Goal: Task Accomplishment & Management: Use online tool/utility

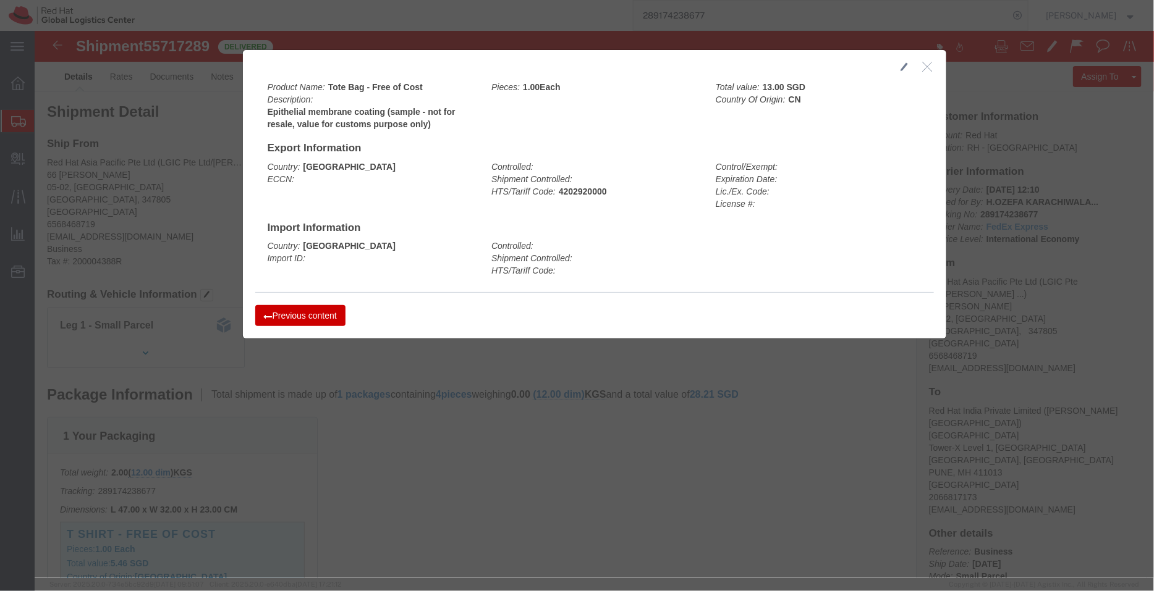
scroll to position [340, 0]
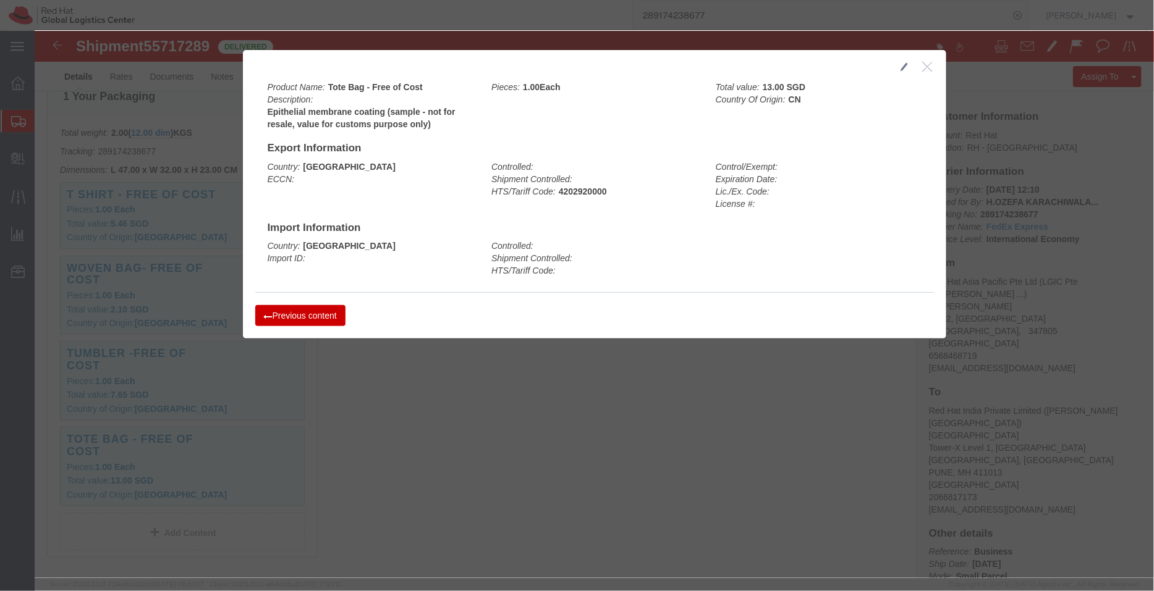
click icon "button"
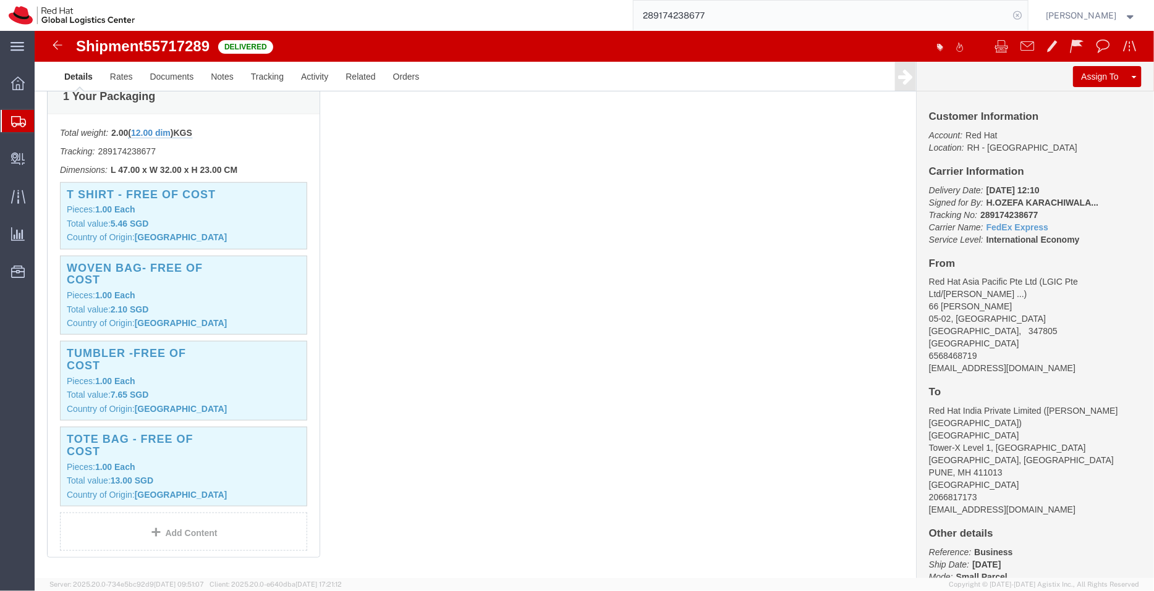
click at [1019, 16] on icon at bounding box center [1017, 15] width 17 height 17
click at [1023, 14] on icon at bounding box center [1017, 15] width 17 height 17
paste input "20892522512"
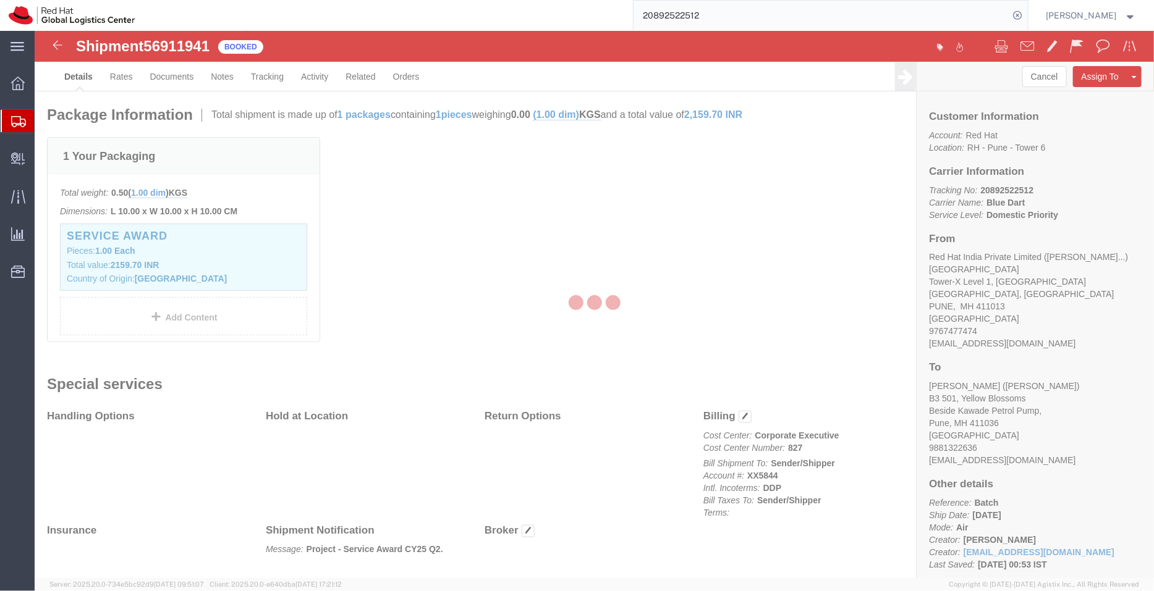
scroll to position [308, 0]
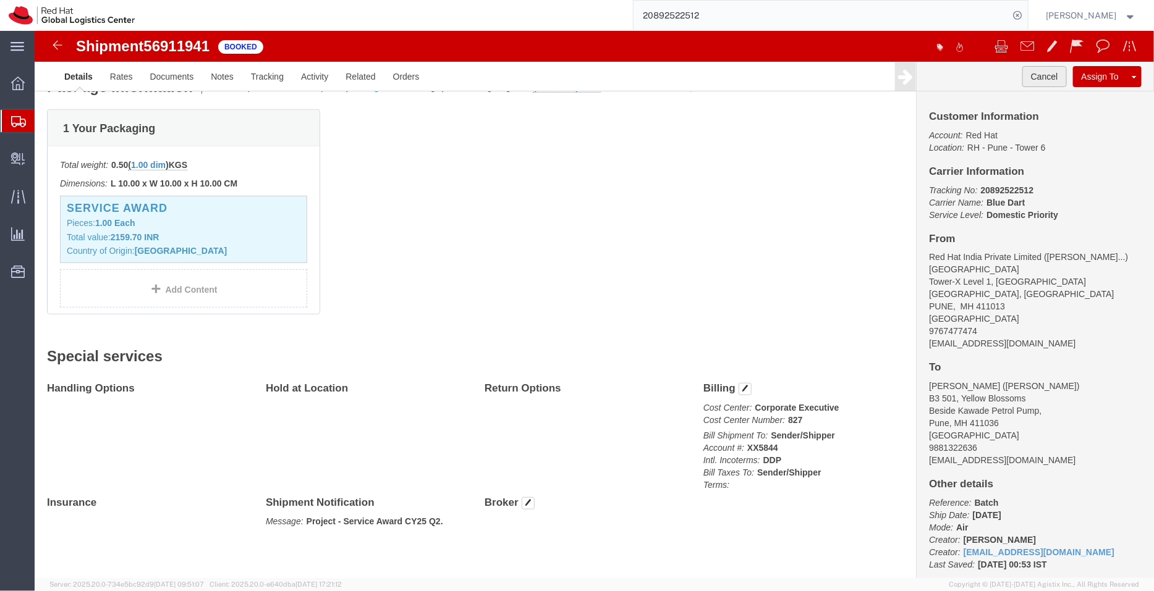
click button "Cancel"
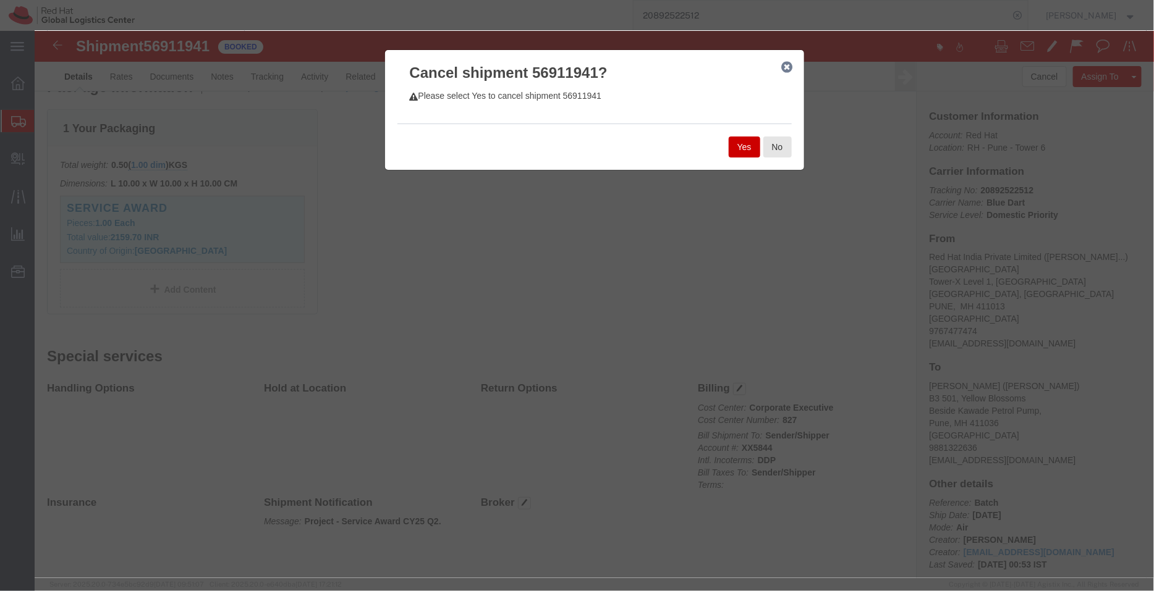
click button "Yes"
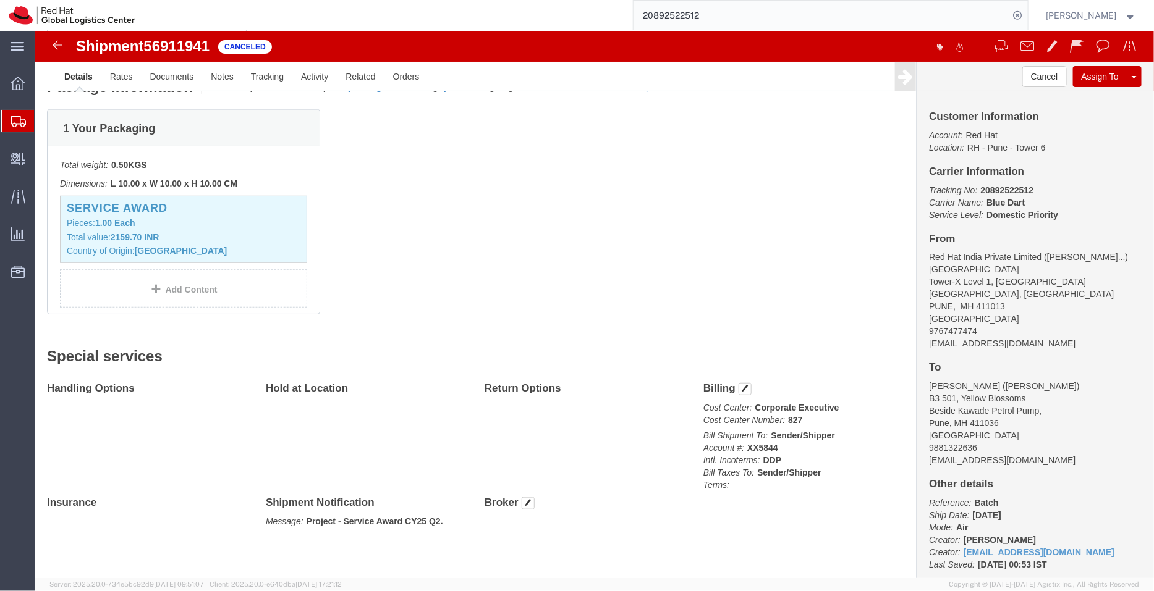
click at [0, 0] on span "Shipment Manager" at bounding box center [0, 0] width 0 height 0
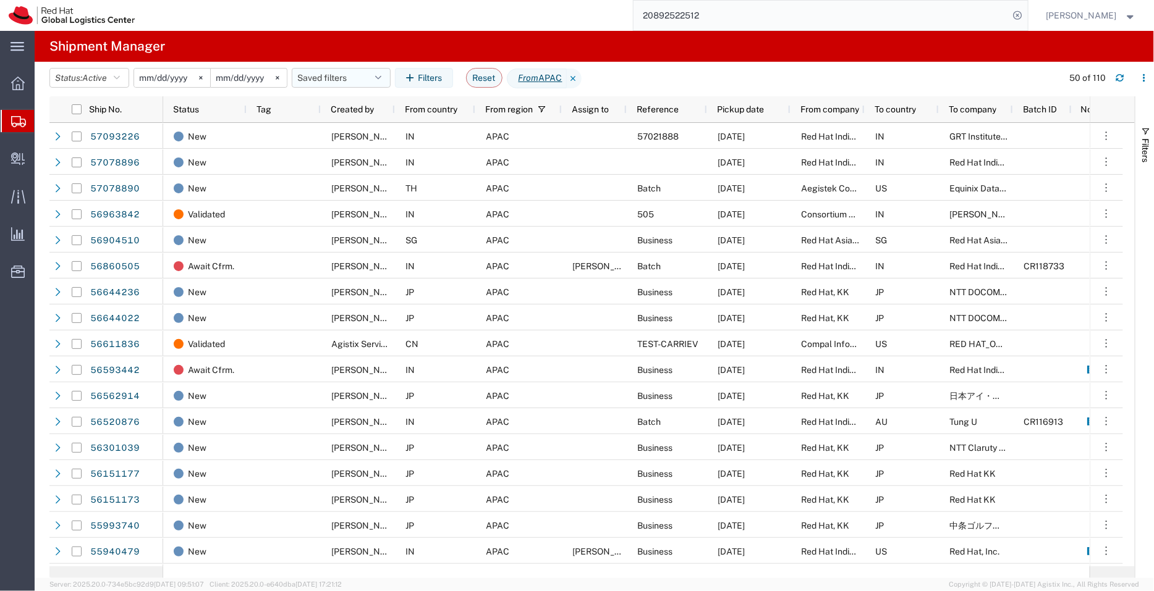
click at [365, 76] on button "Saved filters" at bounding box center [341, 78] width 99 height 20
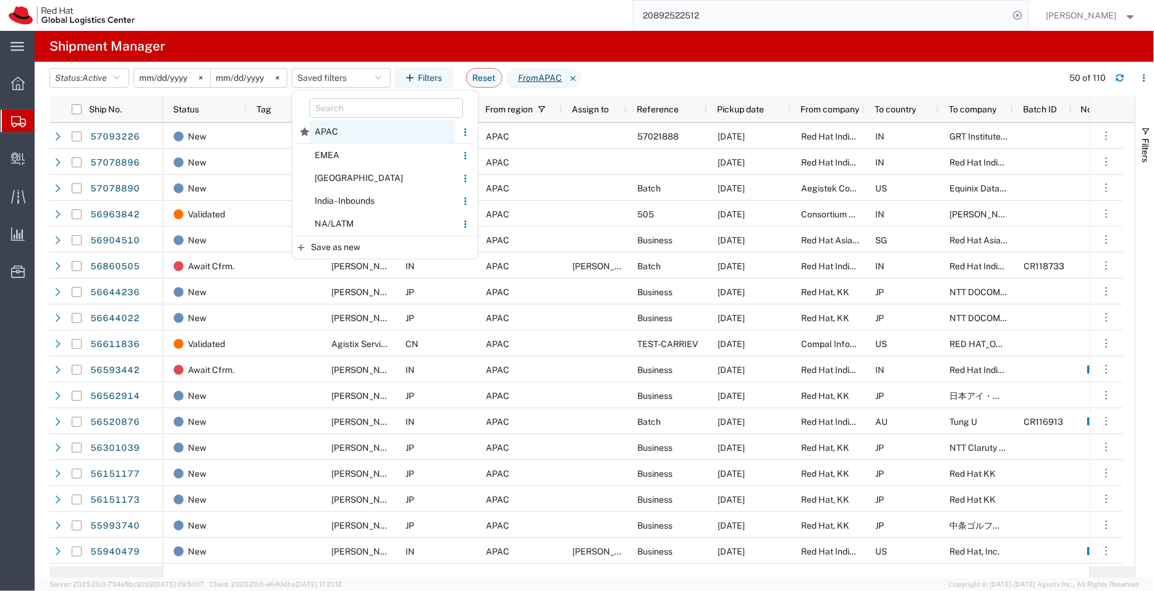
click at [354, 137] on span "APAC" at bounding box center [383, 132] width 146 height 23
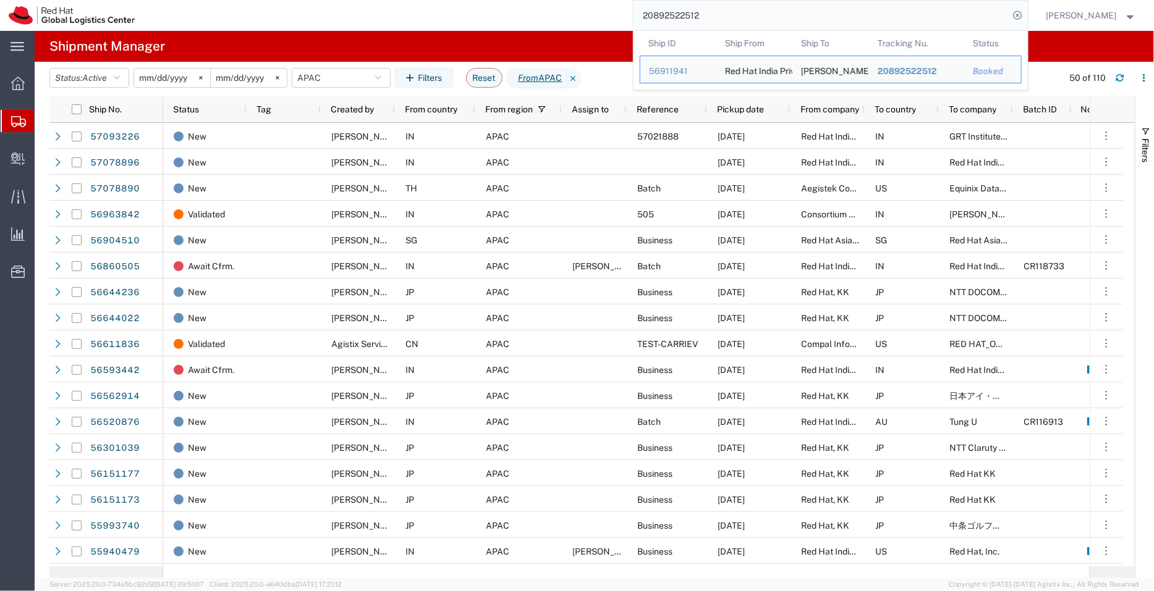
drag, startPoint x: 717, startPoint y: 12, endPoint x: 626, endPoint y: 2, distance: 91.5
click at [626, 2] on div "20892522512 Ship ID Ship From Ship To Tracking Nu. Status Ship ID 56911941 Ship…" at bounding box center [585, 15] width 884 height 31
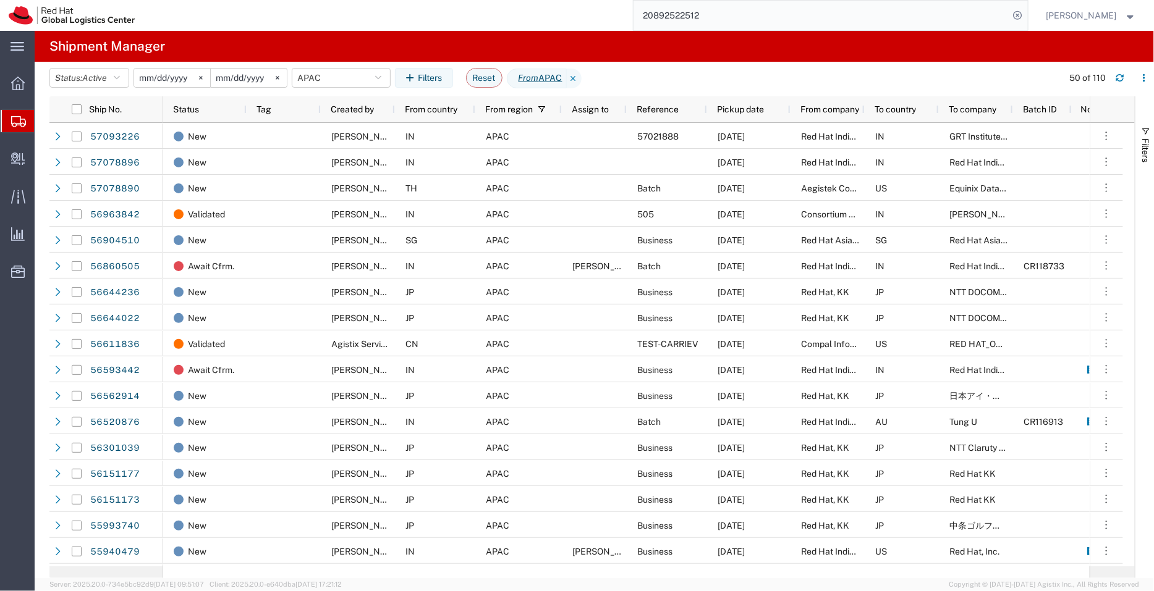
paste input "89174238677"
type input "289174238677"
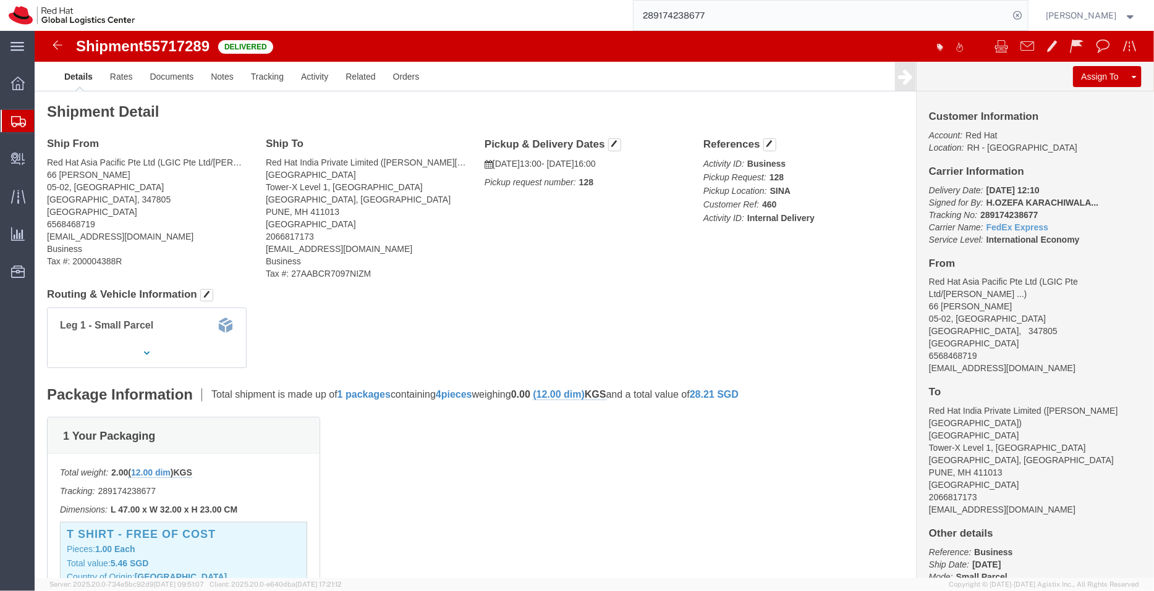
click div "1 Your Packaging Total weight: 2.00 ( 12.00 dim ) KGS Tracking: 289174238677 Di…"
click at [0, 0] on span "Shipment Manager" at bounding box center [0, 0] width 0 height 0
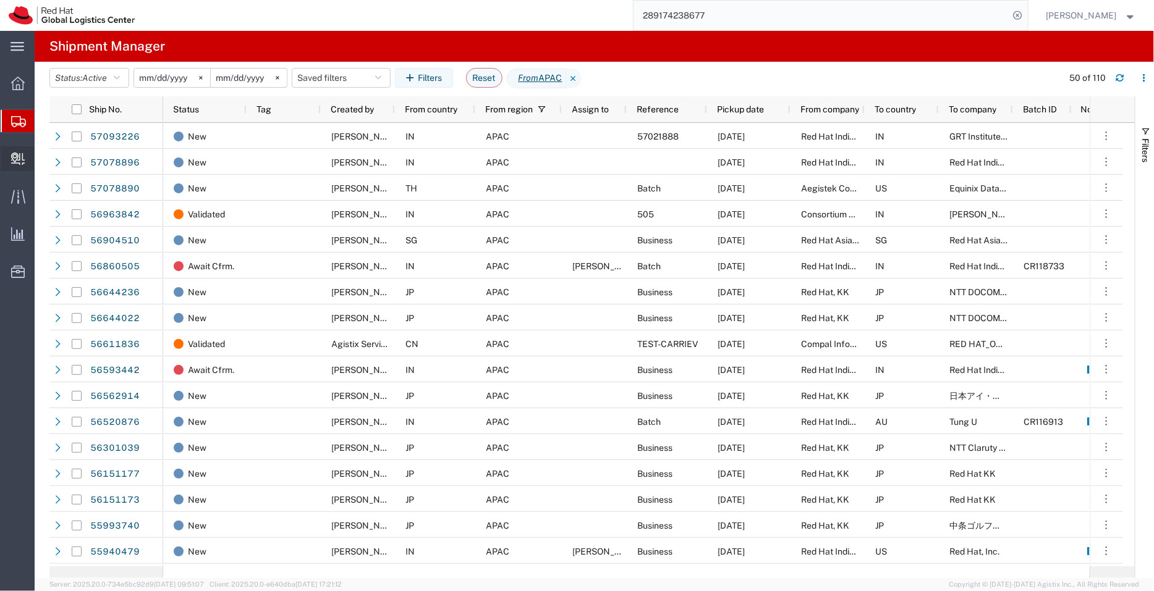
click at [0, 0] on span "Create Delivery" at bounding box center [0, 0] width 0 height 0
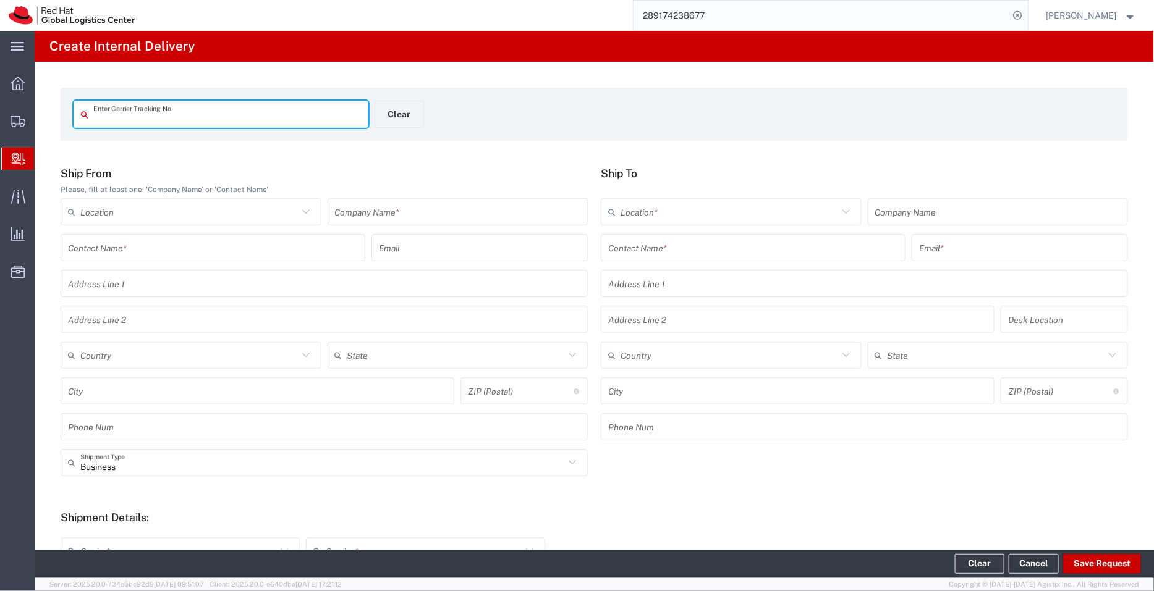
click at [220, 114] on input "text" at bounding box center [227, 115] width 268 height 22
type input "56963700"
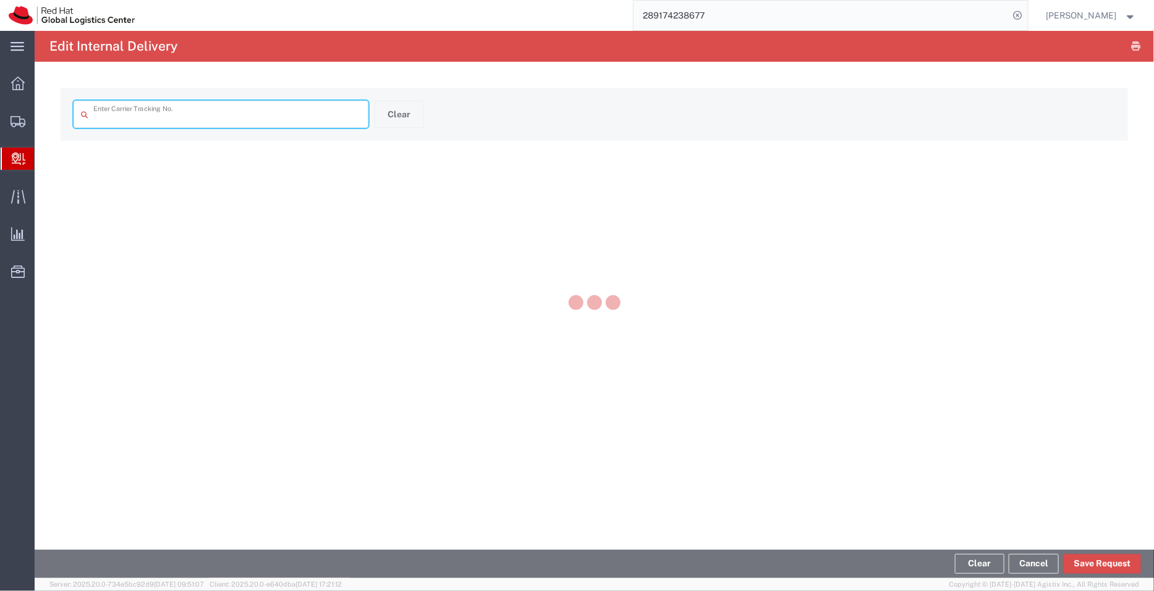
type input "56963700"
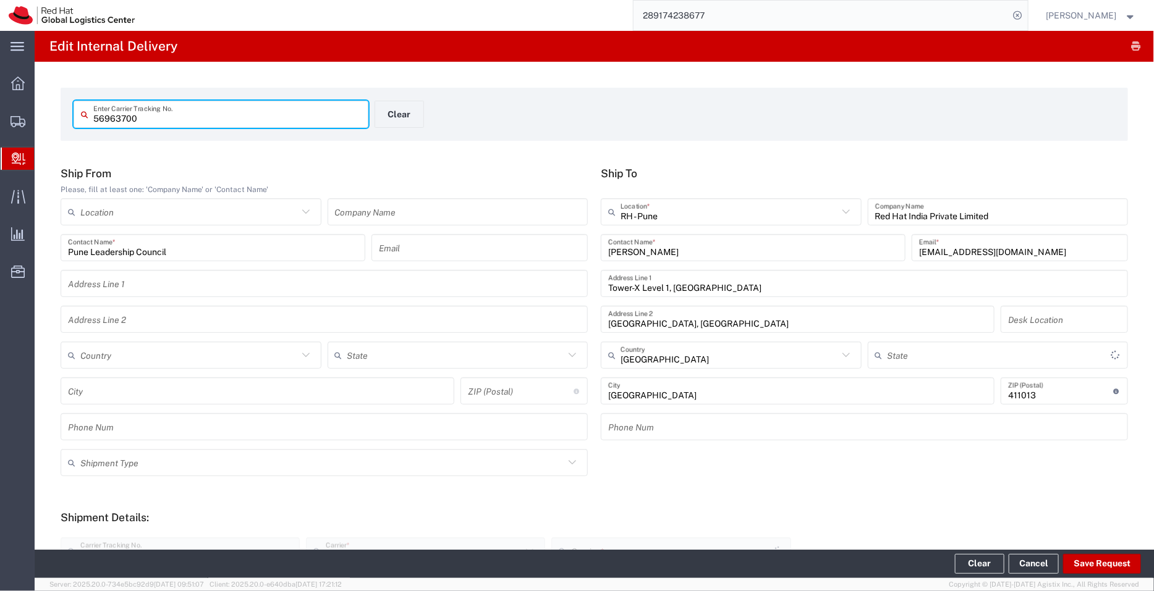
type input "Your Packaging"
type input "Mahārāshtra"
type input "IO_Ground"
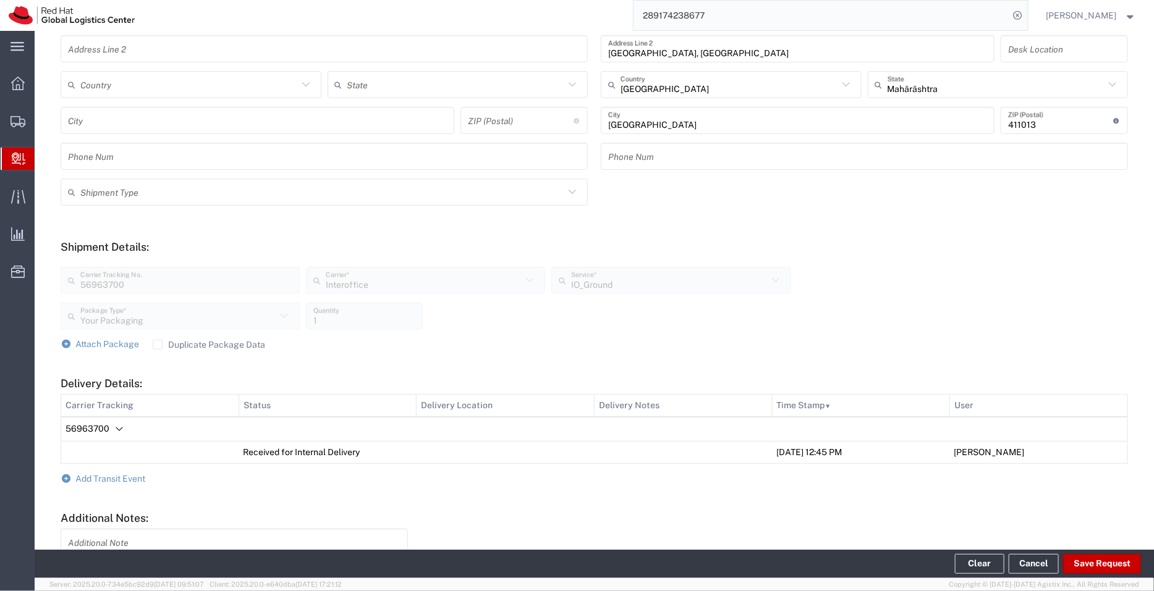
scroll to position [357, 0]
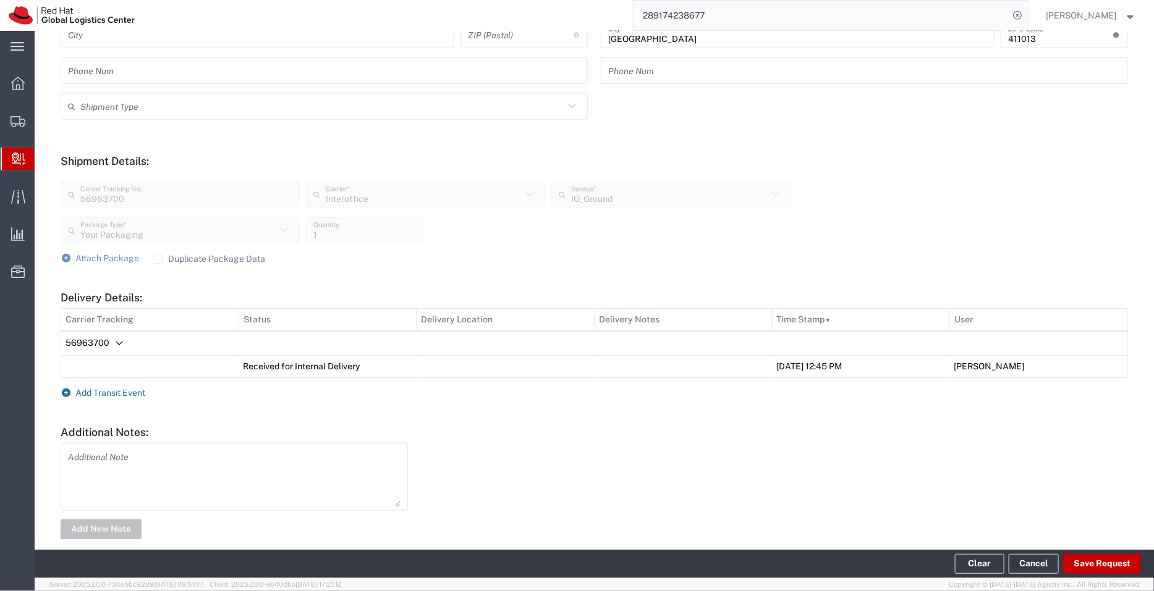
click at [137, 391] on span "Add Transit Event" at bounding box center [111, 393] width 70 height 10
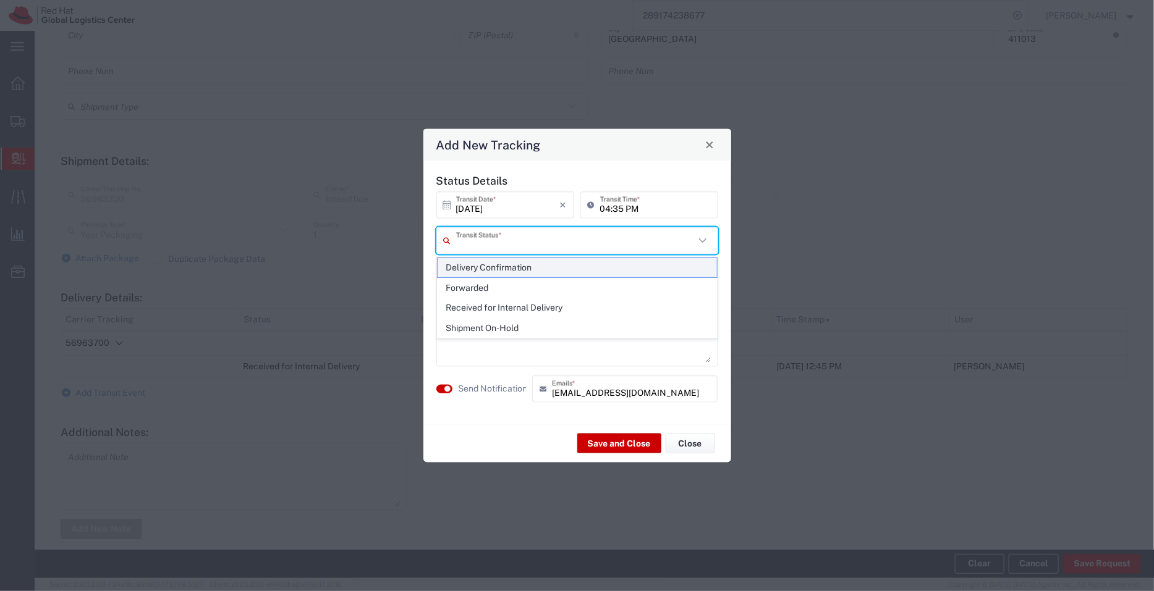
drag, startPoint x: 476, startPoint y: 245, endPoint x: 508, endPoint y: 267, distance: 38.7
click at [508, 591] on div "Add New Tracking Status Details [DATE] × Transit Date * Cancel Apply 04:35 PM T…" at bounding box center [577, 591] width 1154 height 0
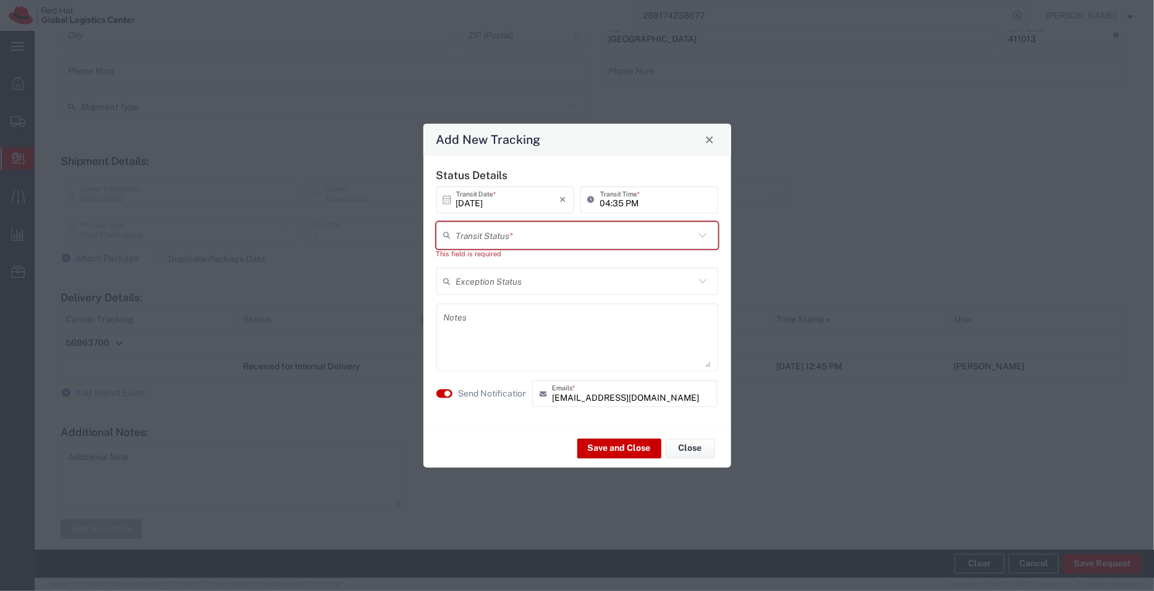
click at [508, 267] on div "Status Details [DATE] × Transit Date * Cancel Apply 04:35 PM Transit Time * Tra…" at bounding box center [577, 293] width 295 height 248
click at [548, 233] on input "text" at bounding box center [575, 235] width 239 height 22
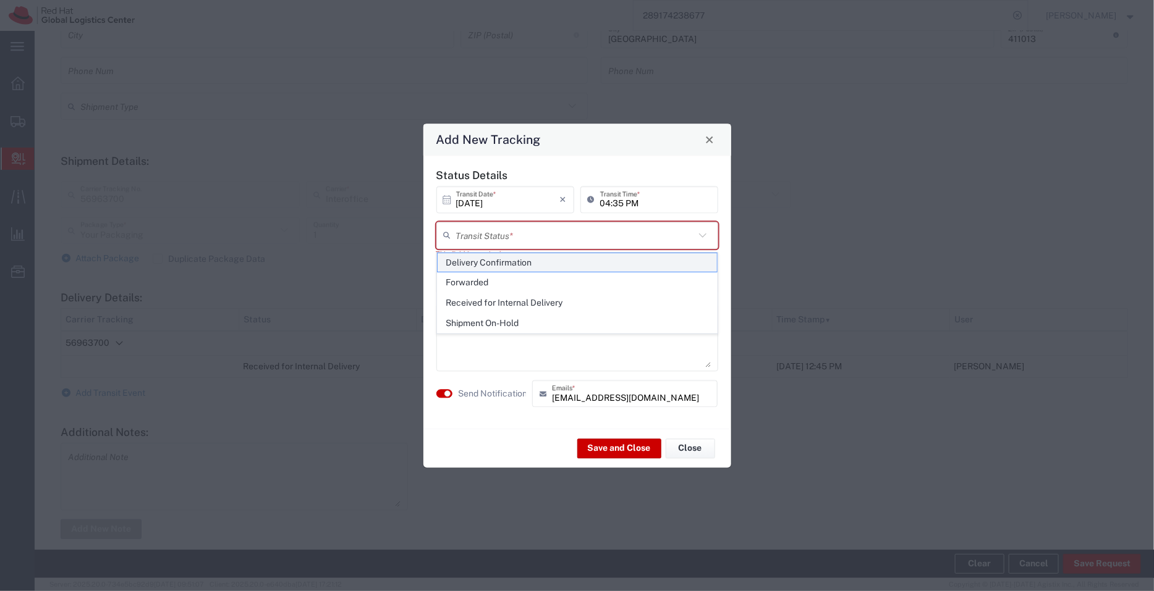
click at [527, 253] on span "Delivery Confirmation" at bounding box center [577, 262] width 279 height 19
type input "Delivery Confirmation"
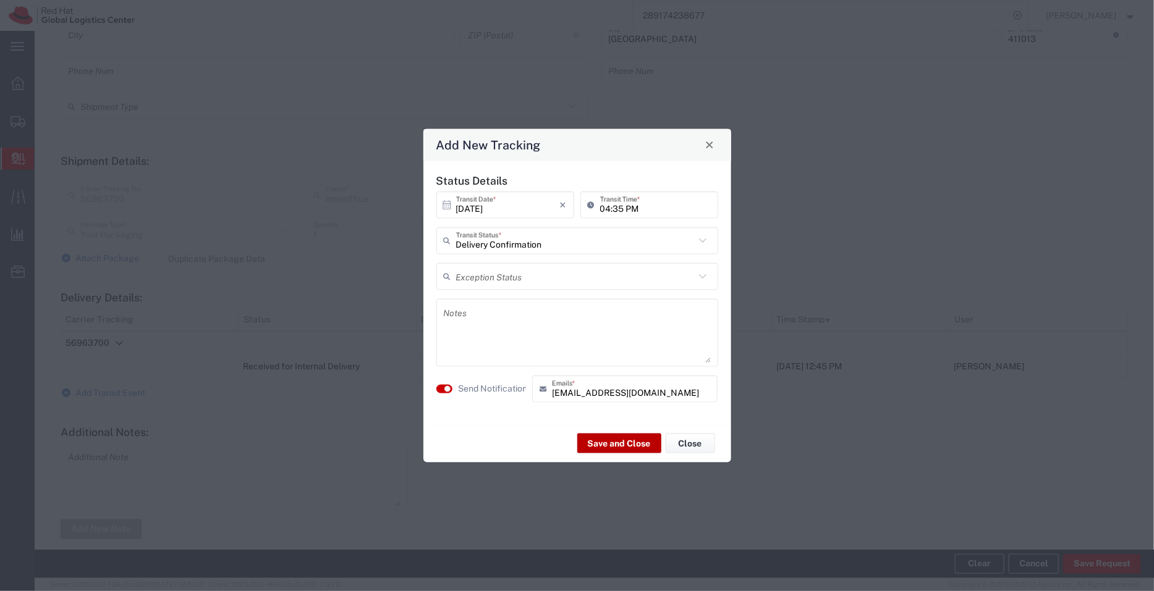
click at [612, 450] on button "Save and Close" at bounding box center [619, 444] width 84 height 20
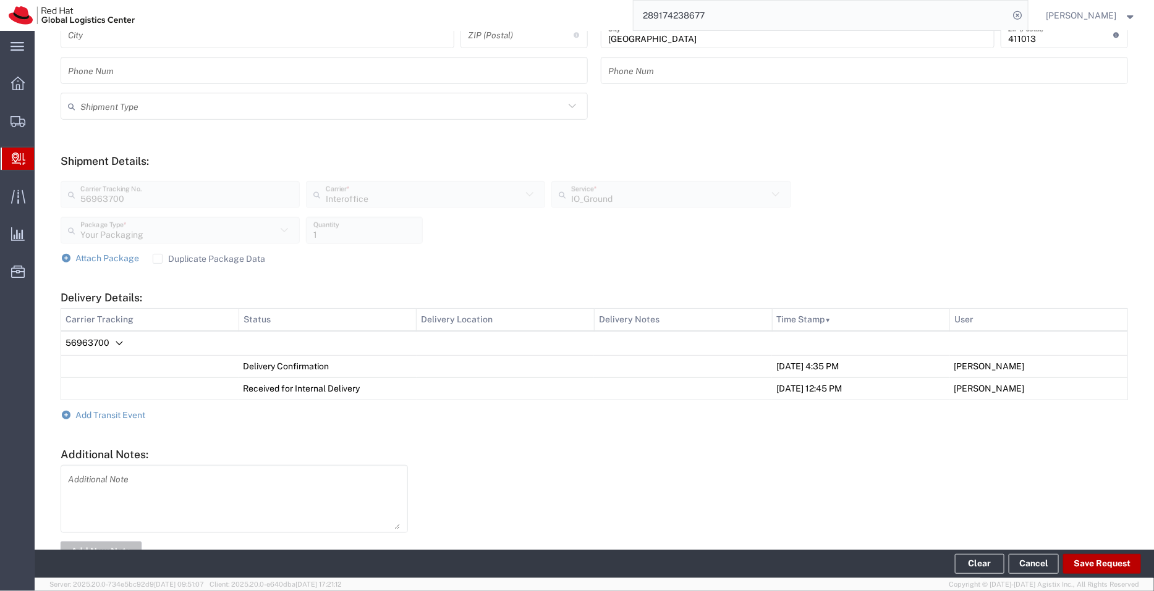
click at [1115, 562] on button "Save Request" at bounding box center [1102, 564] width 78 height 20
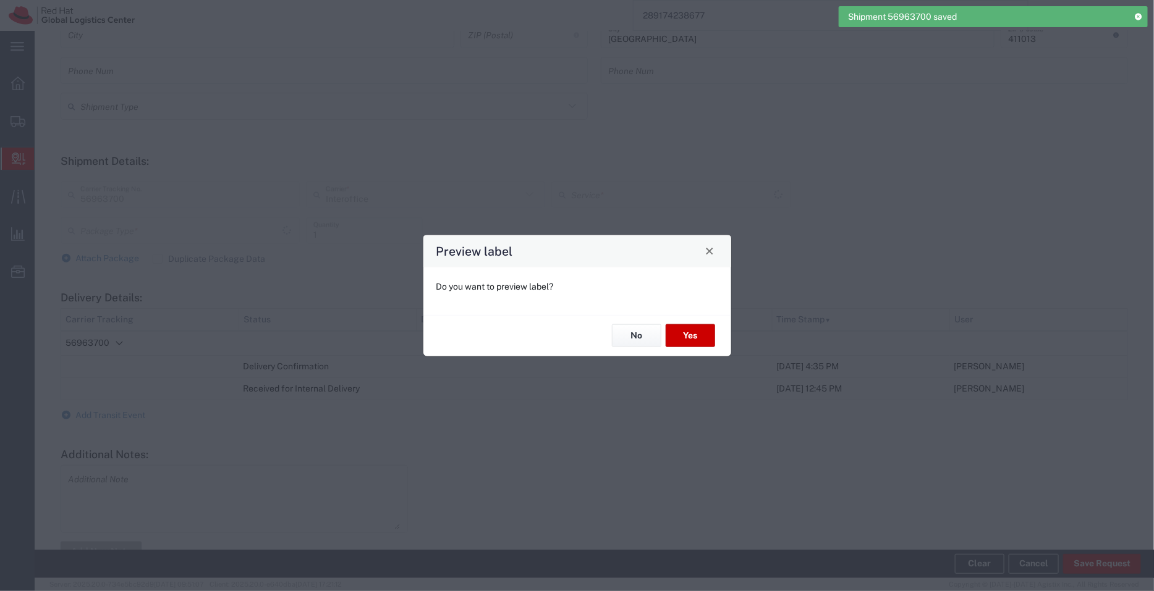
type input "Your Packaging"
type input "IO_Ground"
click at [637, 336] on button "No" at bounding box center [636, 335] width 49 height 23
